Goal: Transaction & Acquisition: Purchase product/service

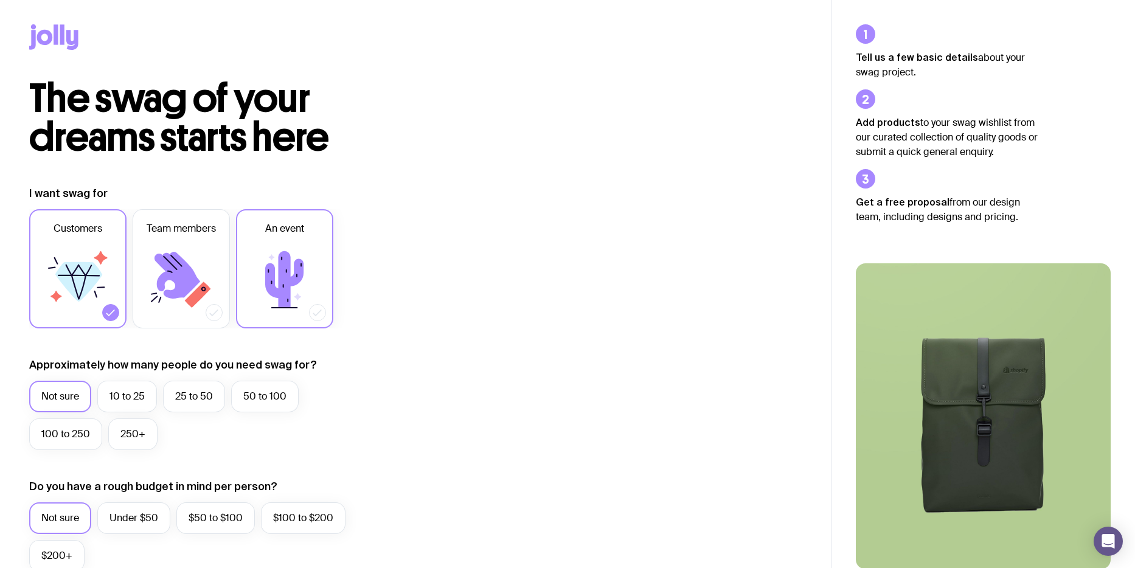
click at [300, 273] on icon at bounding box center [284, 279] width 38 height 57
click at [0, 0] on input "An event" at bounding box center [0, 0] width 0 height 0
click at [123, 403] on label "10 to 25" at bounding box center [127, 397] width 60 height 32
click at [0, 0] on input "10 to 25" at bounding box center [0, 0] width 0 height 0
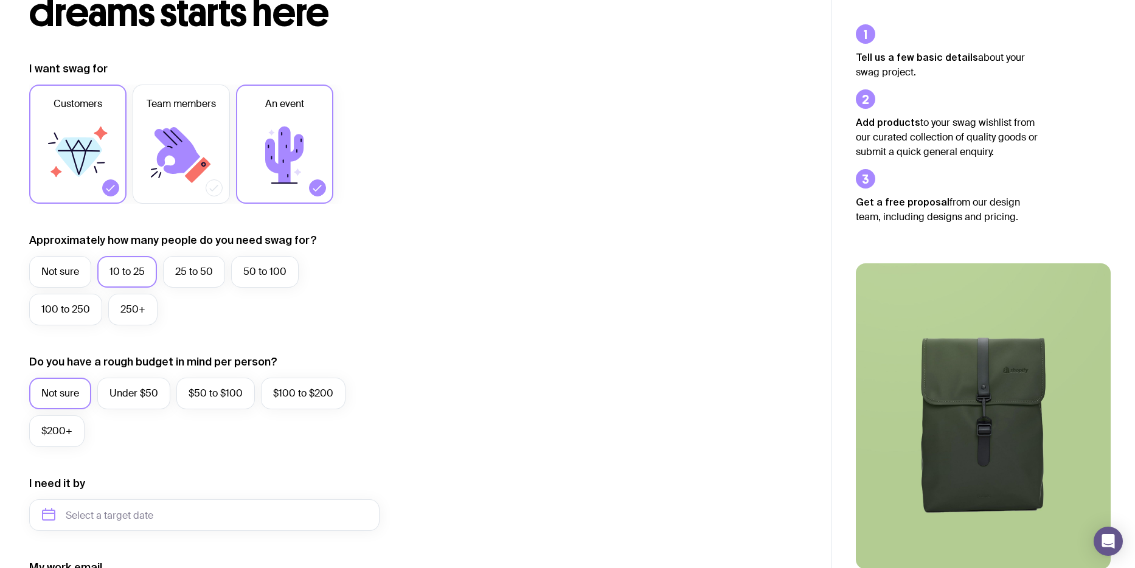
scroll to position [102, 0]
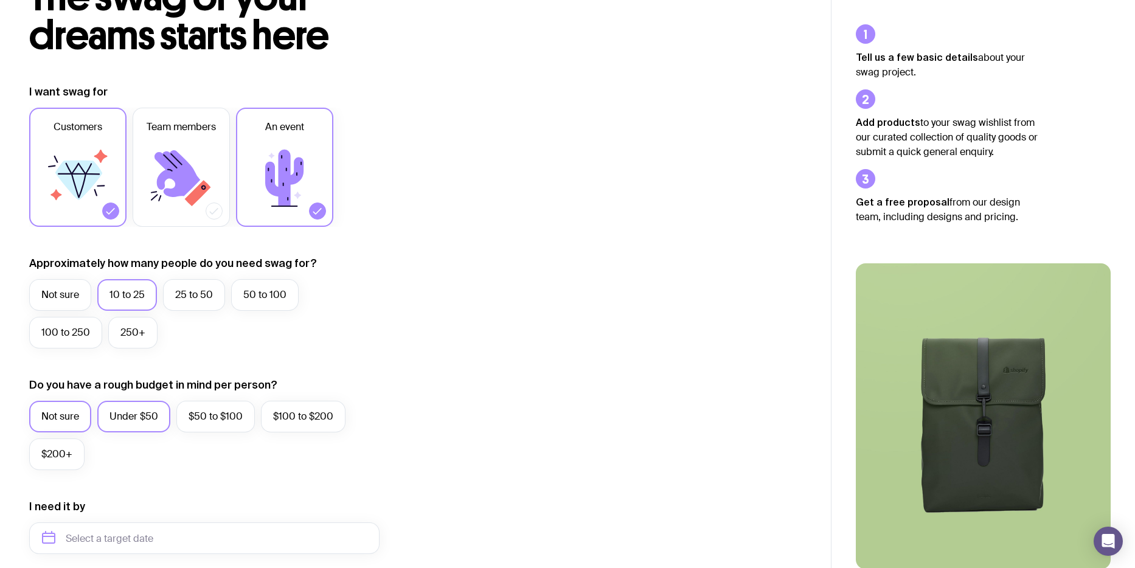
click at [130, 412] on label "Under $50" at bounding box center [133, 417] width 73 height 32
click at [0, 0] on input "Under $50" at bounding box center [0, 0] width 0 height 0
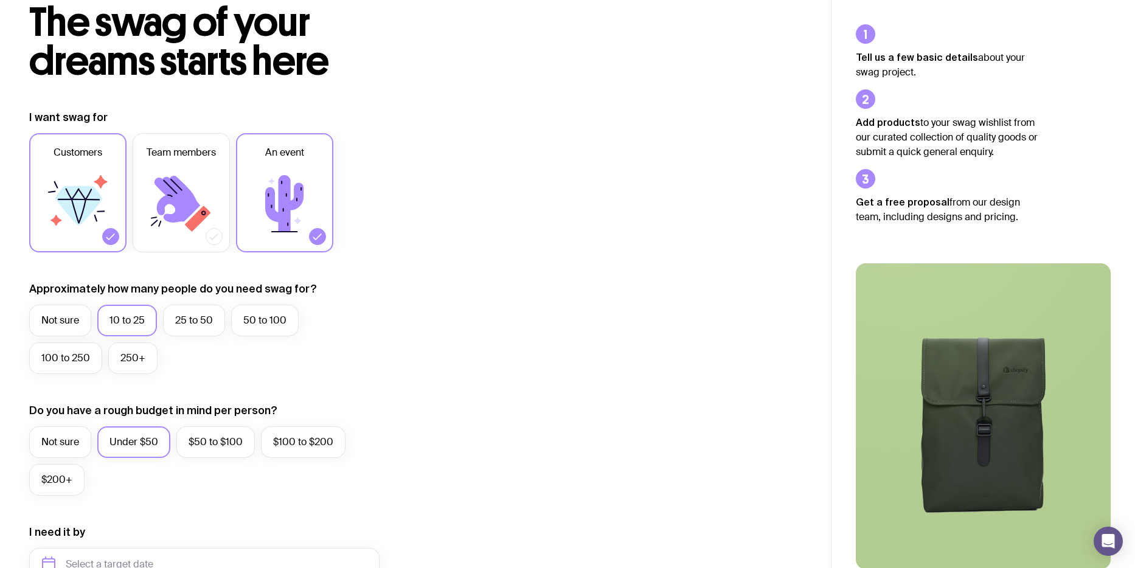
scroll to position [0, 0]
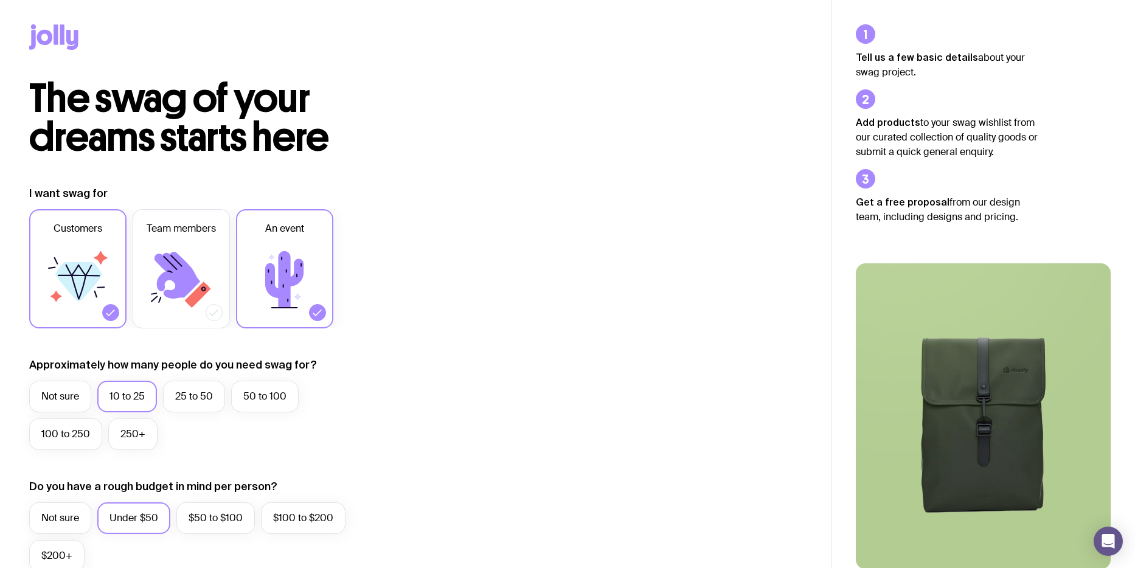
click at [54, 40] on icon at bounding box center [56, 34] width 4 height 20
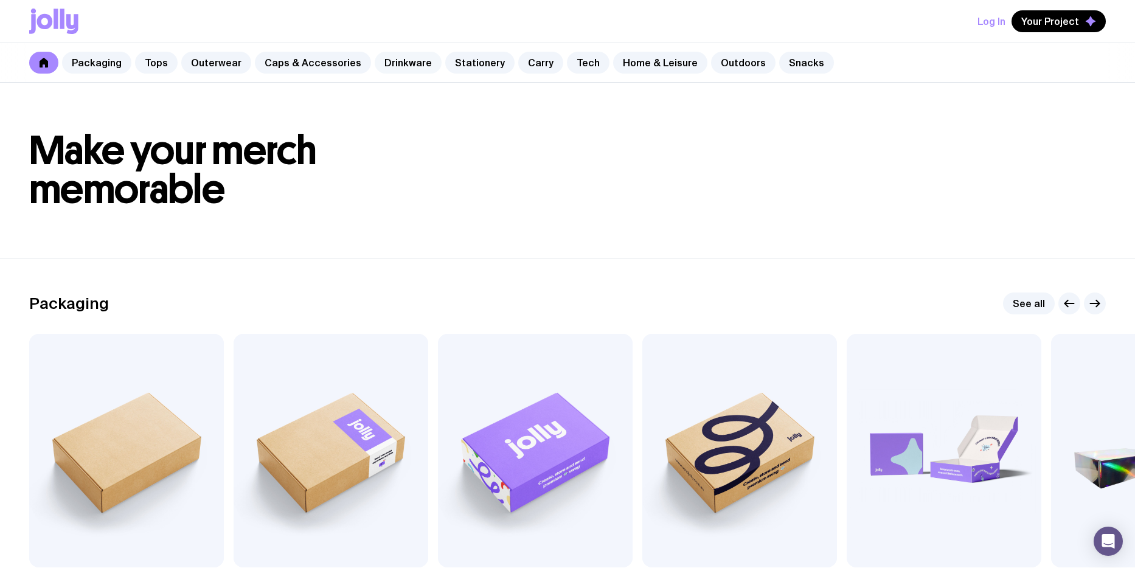
click at [400, 60] on link "Drinkware" at bounding box center [408, 63] width 67 height 22
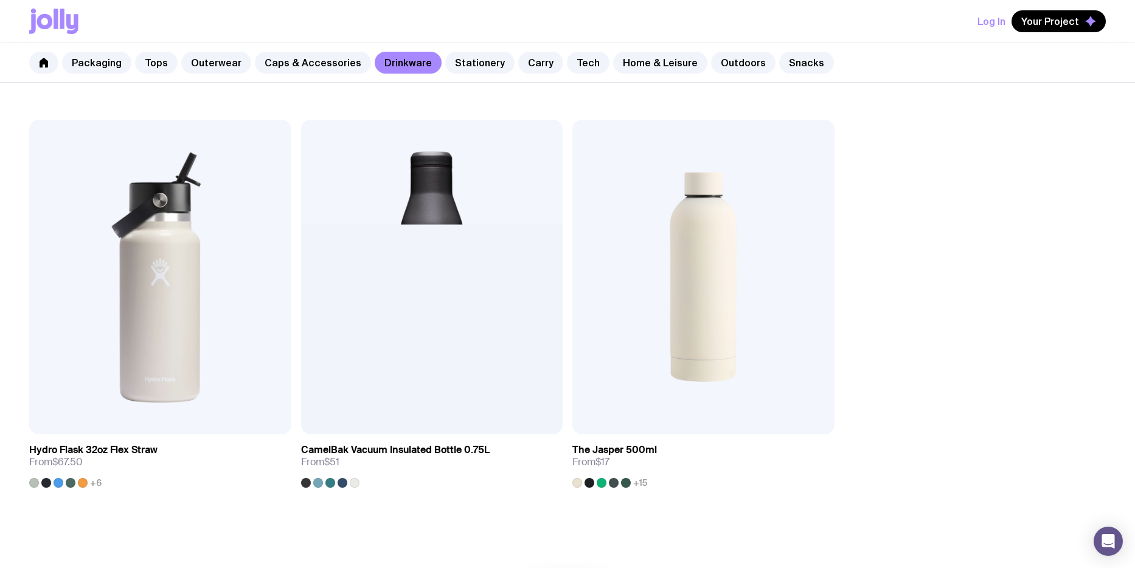
scroll to position [2228, 0]
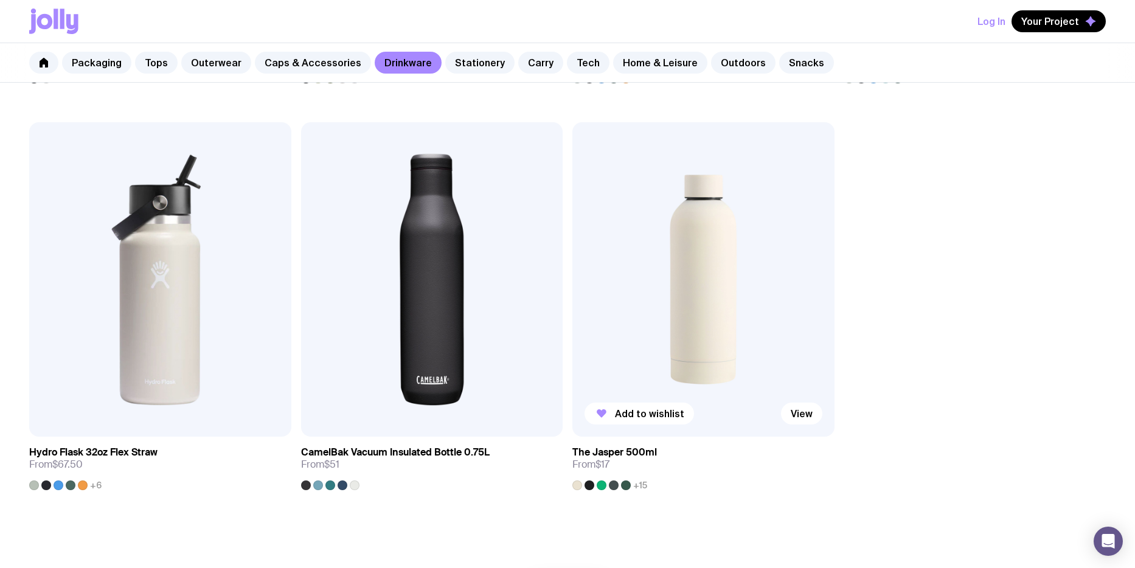
click at [701, 228] on img at bounding box center [703, 279] width 262 height 314
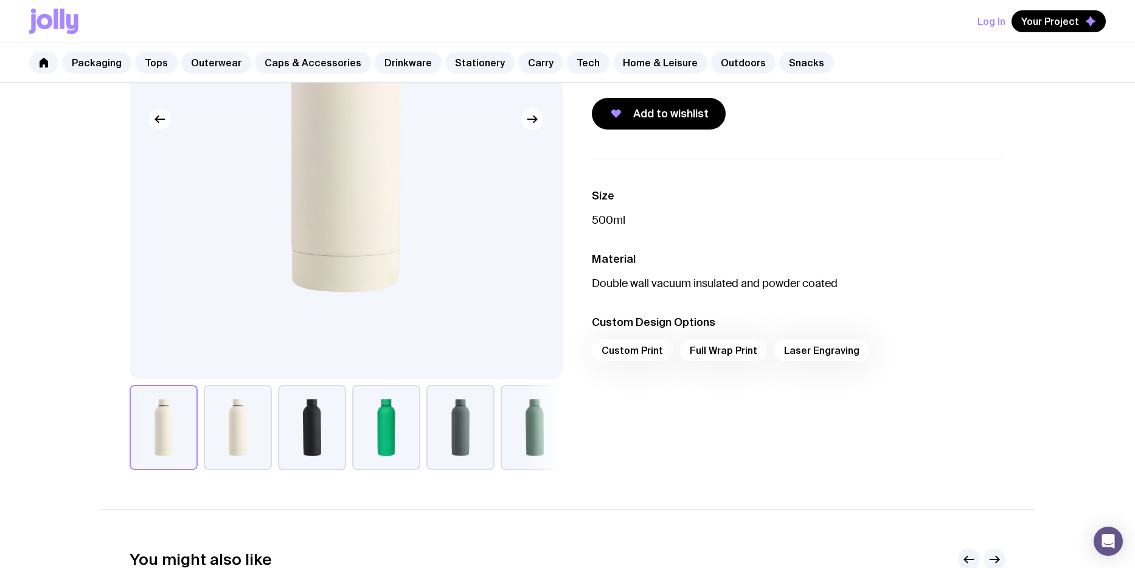
scroll to position [274, 0]
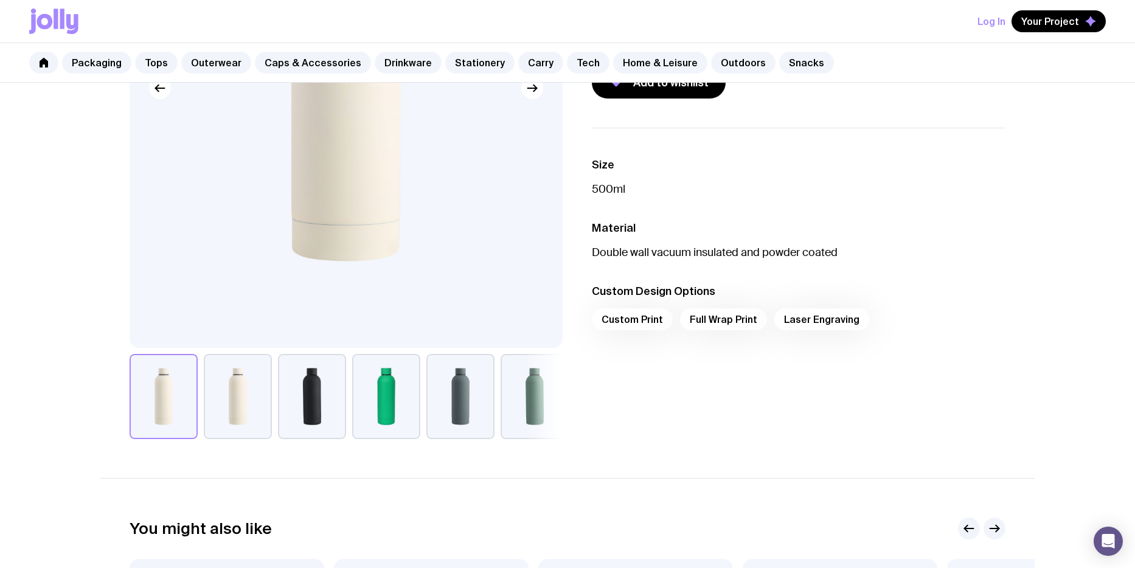
click at [370, 383] on button "button" at bounding box center [386, 396] width 68 height 85
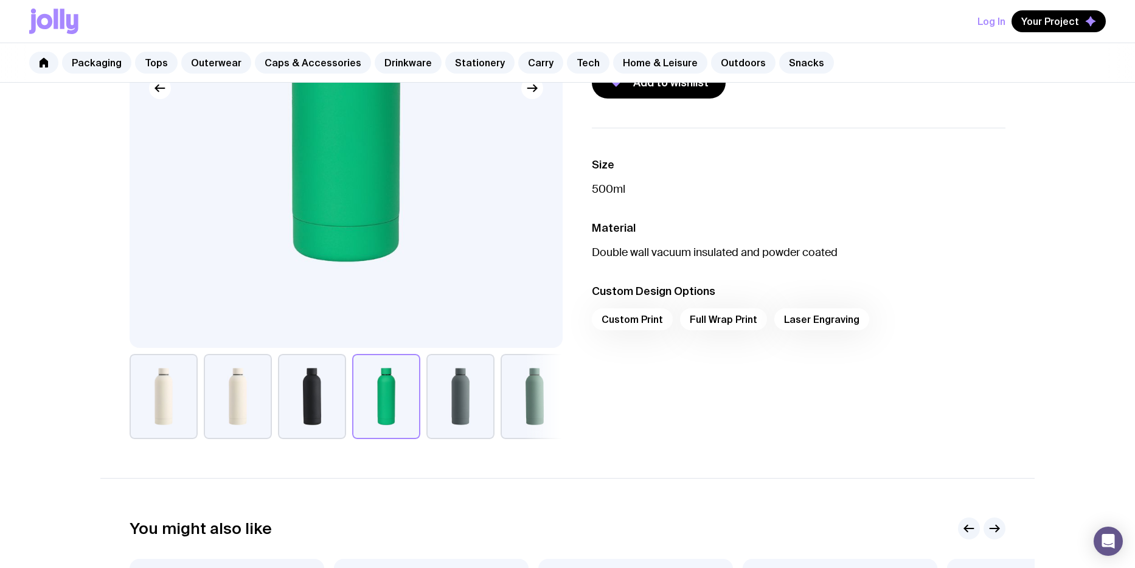
click at [479, 402] on button "button" at bounding box center [460, 396] width 68 height 85
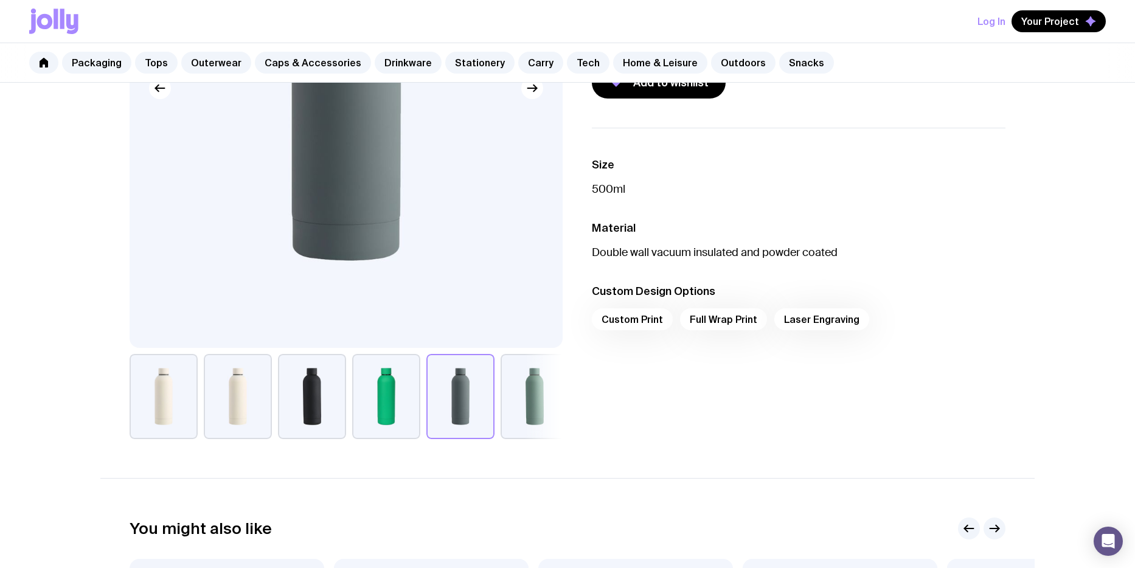
click at [512, 398] on button "button" at bounding box center [535, 396] width 68 height 85
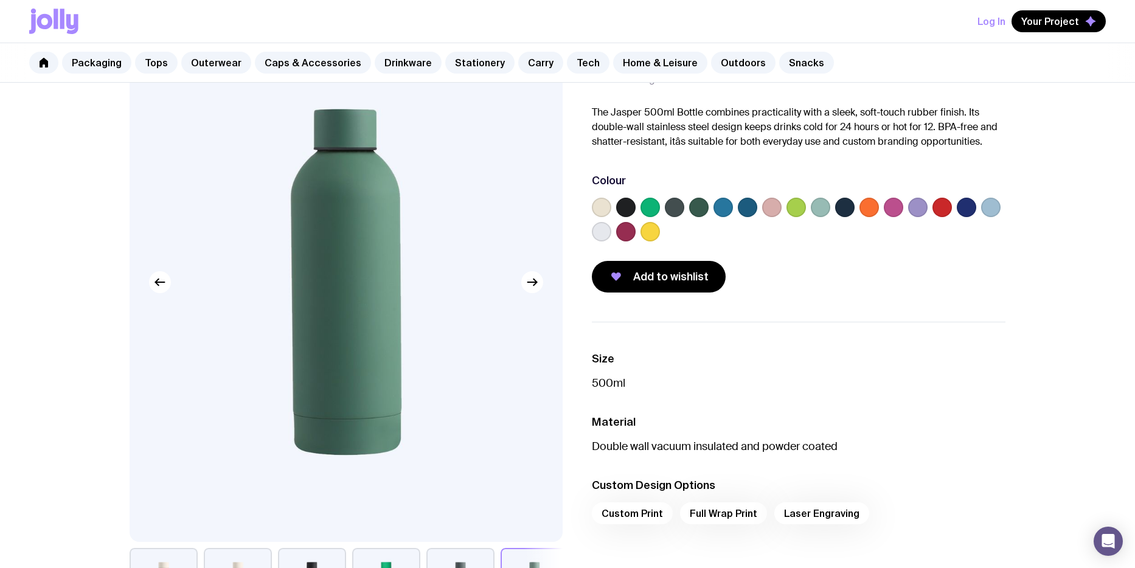
scroll to position [80, 0]
click at [945, 207] on label at bounding box center [941, 206] width 19 height 19
click at [0, 0] on input "radio" at bounding box center [0, 0] width 0 height 0
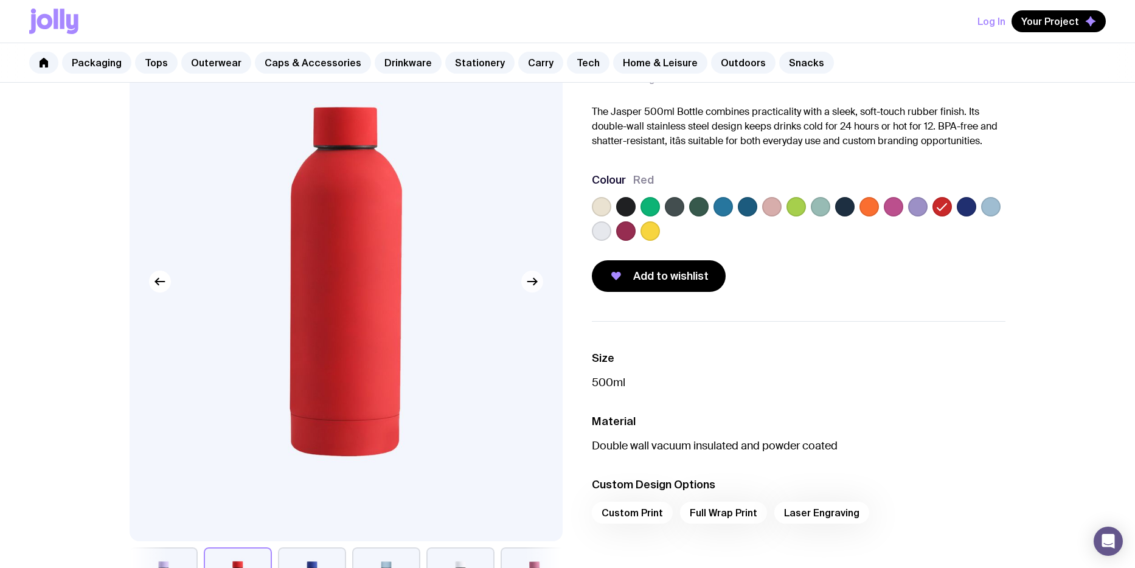
click at [531, 283] on icon "button" at bounding box center [532, 281] width 15 height 15
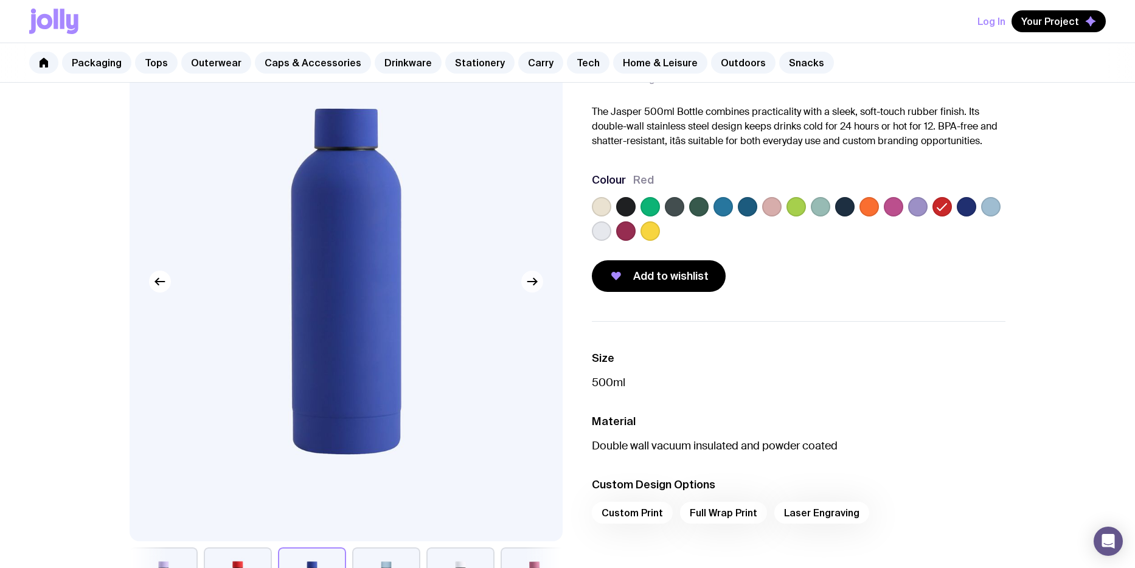
click at [532, 283] on icon "button" at bounding box center [532, 281] width 15 height 15
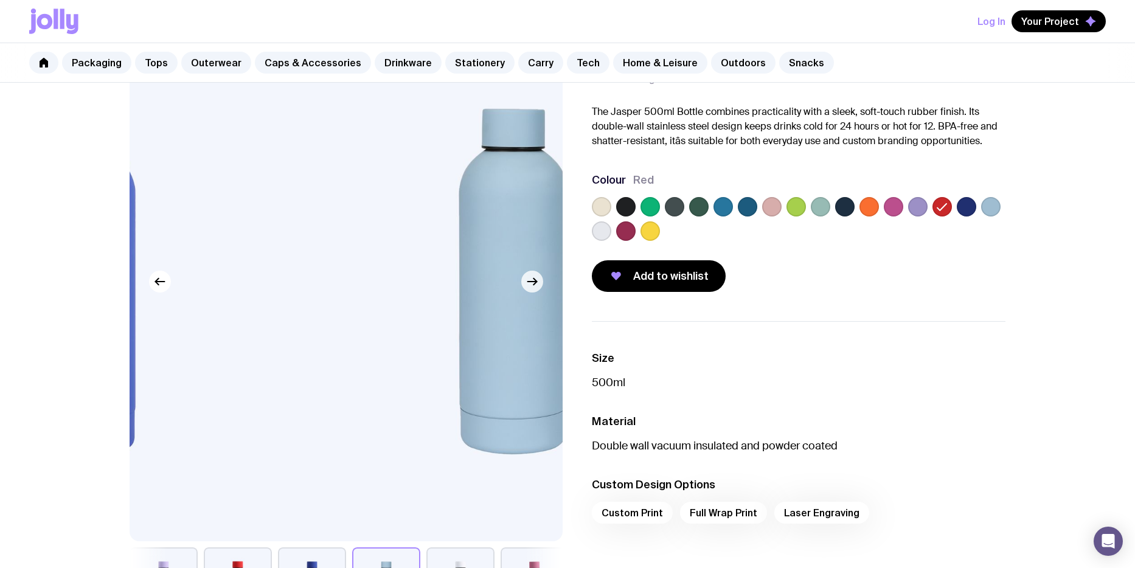
click at [532, 283] on icon "button" at bounding box center [532, 281] width 15 height 15
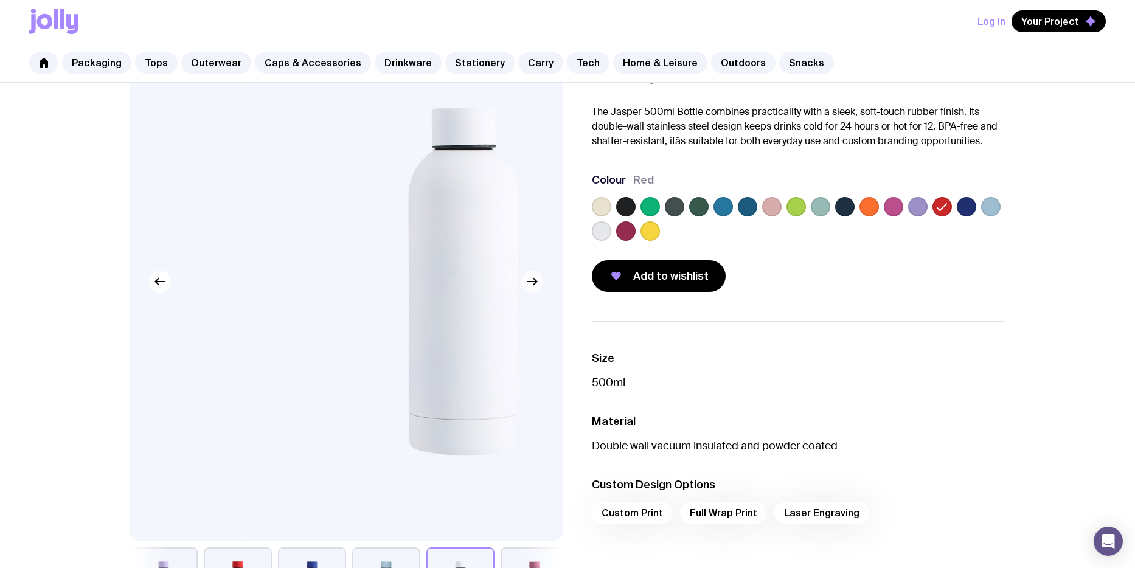
click at [532, 283] on icon "button" at bounding box center [532, 281] width 15 height 15
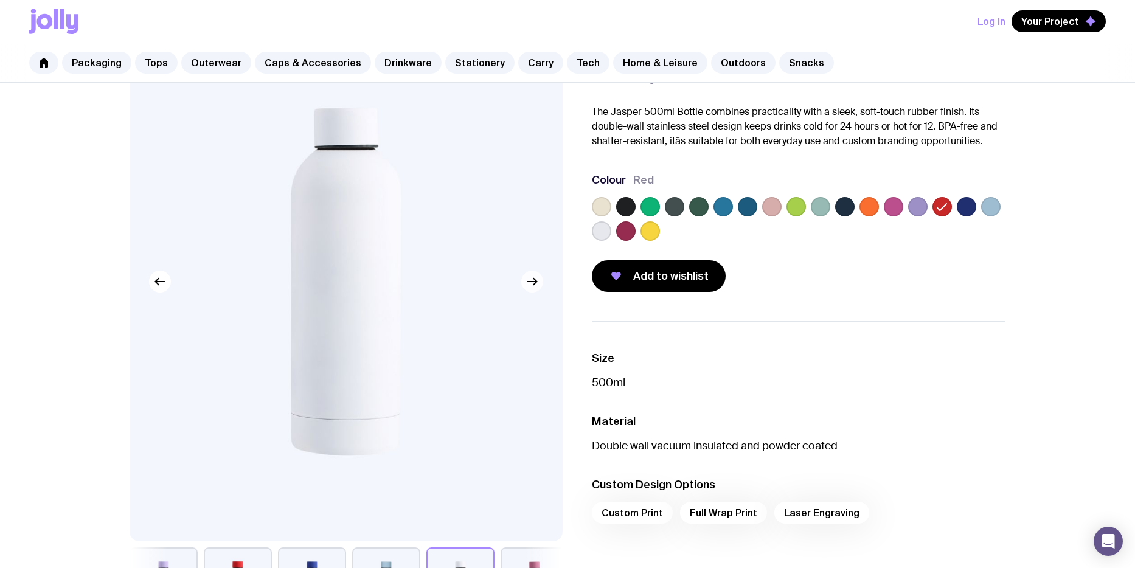
click at [532, 283] on icon "button" at bounding box center [532, 281] width 15 height 15
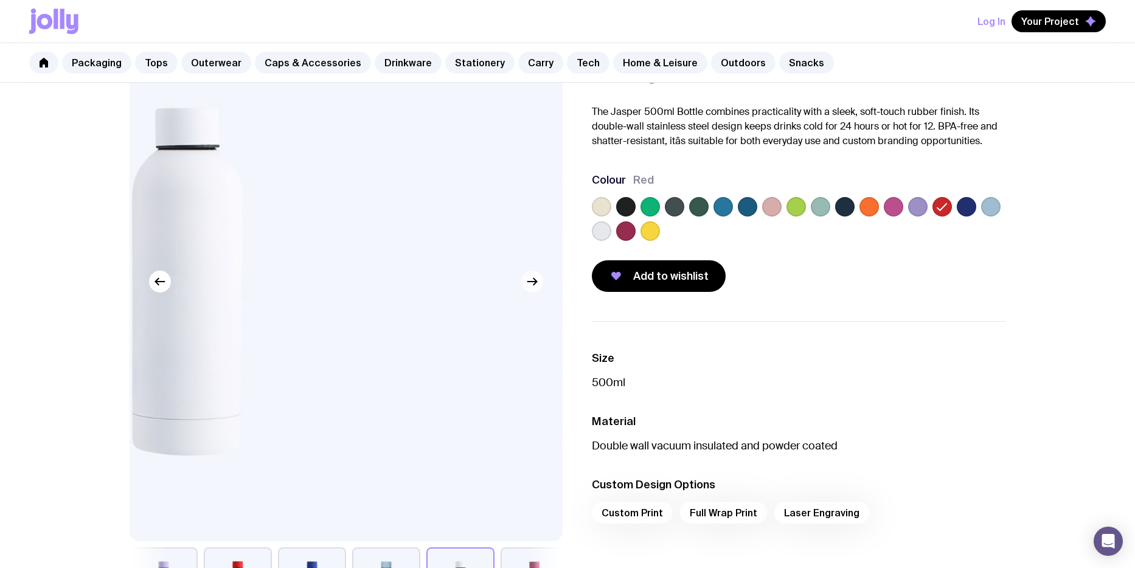
click at [532, 283] on icon "button" at bounding box center [532, 281] width 15 height 15
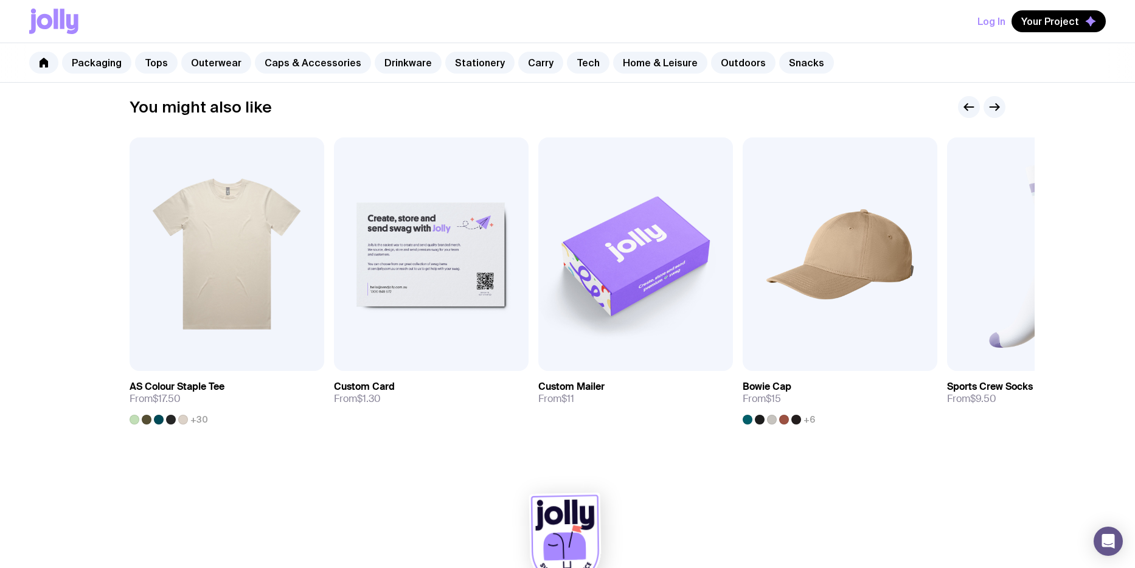
scroll to position [704, 0]
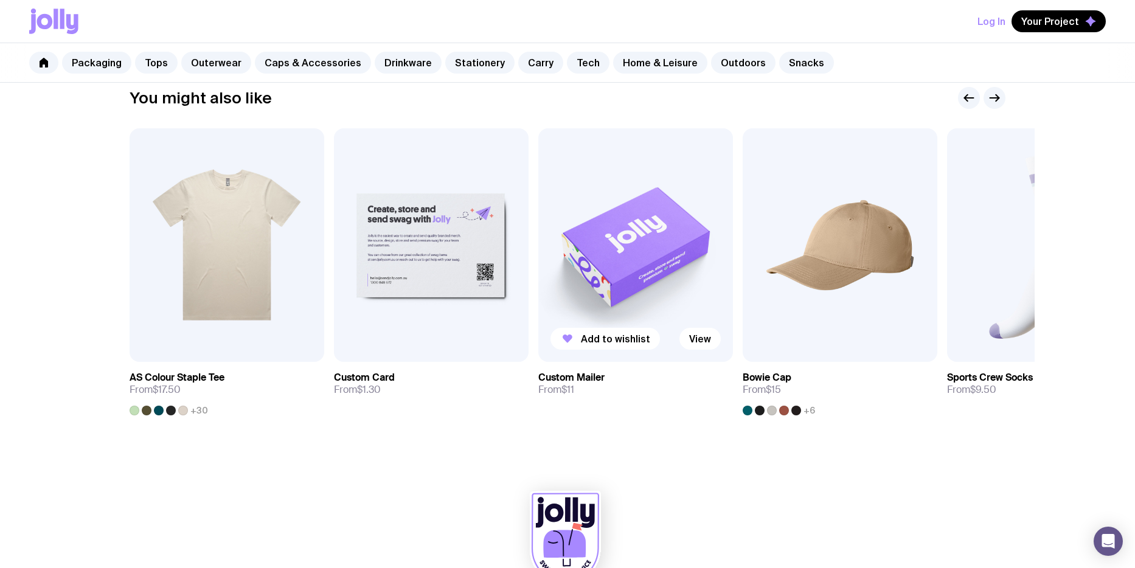
click at [696, 269] on img at bounding box center [635, 245] width 195 height 234
